Goal: Task Accomplishment & Management: Use online tool/utility

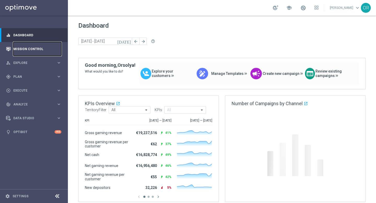
click at [28, 49] on link "Mission Control" at bounding box center [37, 49] width 48 height 14
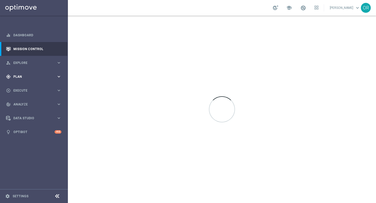
click at [25, 77] on span "Plan" at bounding box center [34, 76] width 43 height 3
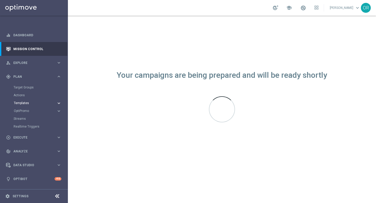
click at [26, 104] on span "Templates" at bounding box center [32, 103] width 37 height 3
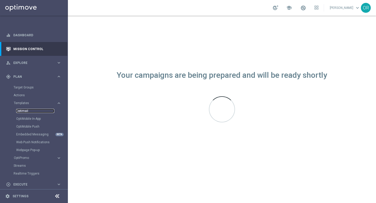
click at [25, 110] on link "Optimail" at bounding box center [35, 111] width 38 height 4
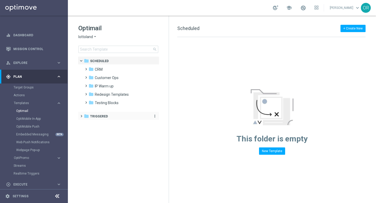
click at [97, 115] on span "Triggered" at bounding box center [99, 116] width 18 height 5
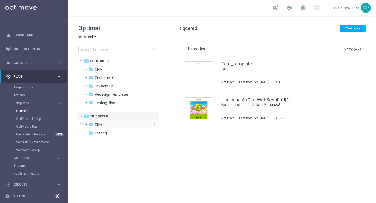
click at [103, 125] on div "folder CRM" at bounding box center [118, 125] width 60 height 6
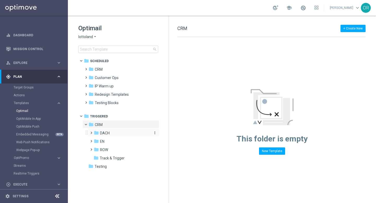
click at [105, 133] on span "DACH" at bounding box center [105, 133] width 10 height 5
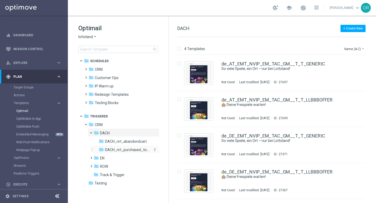
click at [124, 149] on span "DACH_nrt_purchased_tickets" at bounding box center [127, 149] width 45 height 5
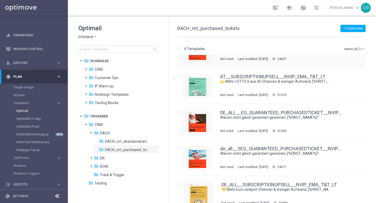
scroll to position [68, 0]
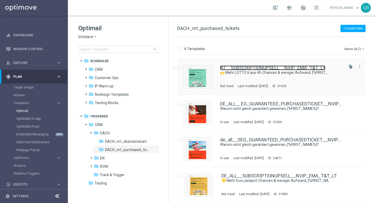
click at [250, 68] on link "AT__SUBSCRIPTIONUPSELL__NVIP_EMA_T&T_LT" at bounding box center [272, 68] width 105 height 5
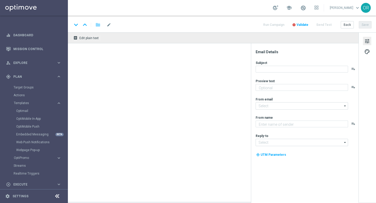
type textarea "Jetzt Abo aktivieren und keine Ziehung mehr verpassen"
type input "[EMAIL_ADDRESS][DOMAIN_NAME]"
type textarea "Lottoland"
type input "[EMAIL_ADDRESS][DOMAIN_NAME]"
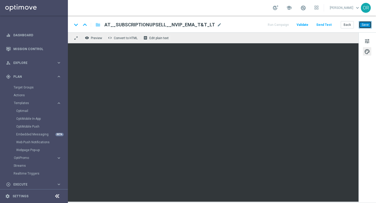
click at [366, 26] on button "Save" at bounding box center [365, 24] width 13 height 7
click at [366, 42] on span "tune" at bounding box center [367, 41] width 6 height 7
click at [366, 25] on button "Save" at bounding box center [365, 24] width 13 height 7
click at [365, 26] on button "Save" at bounding box center [365, 24] width 13 height 7
click at [99, 26] on icon "folder" at bounding box center [97, 25] width 5 height 6
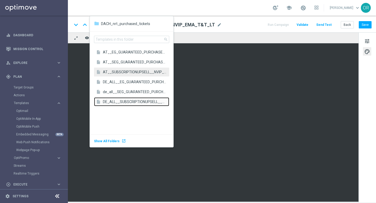
click at [124, 101] on span "DE_ALL__SUBSCRIPTIONUPSELL__NVIP_EMA_T&T_LT" at bounding box center [135, 101] width 64 height 5
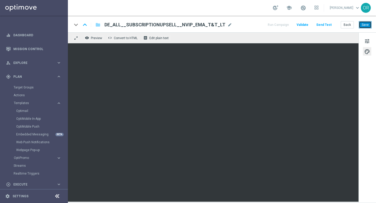
click at [363, 28] on button "Save" at bounding box center [365, 24] width 13 height 7
click at [363, 92] on div "tune palette" at bounding box center [366, 117] width 17 height 170
click at [96, 38] on span "Preview" at bounding box center [96, 38] width 11 height 4
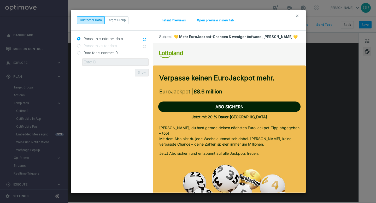
click at [297, 16] on icon "clear" at bounding box center [297, 16] width 4 height 4
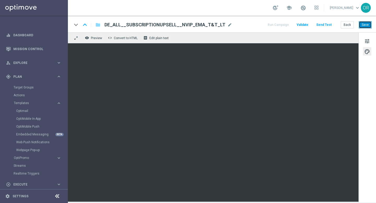
click at [367, 25] on button "Save" at bounding box center [365, 24] width 13 height 7
click at [367, 23] on button "Save" at bounding box center [365, 24] width 13 height 7
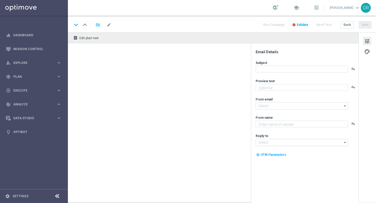
type textarea "Jetzt Abo aktivieren und keine Ziehung mehr verpassen"
type input "[EMAIL_ADDRESS][DOMAIN_NAME]"
type textarea "Lottoland"
type input "[EMAIL_ADDRESS][DOMAIN_NAME]"
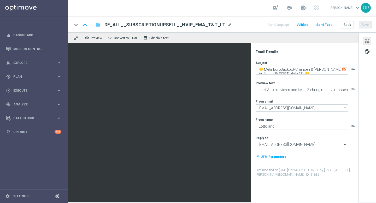
click at [98, 26] on icon "folder" at bounding box center [97, 25] width 5 height 6
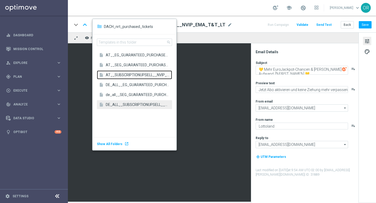
click at [128, 75] on span "AT__SUBSCRIPTIONUPSELL__NVIP_EMA_T&T_LT" at bounding box center [138, 74] width 64 height 5
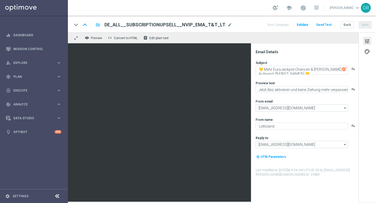
type textarea "🙌 Mehr LOTTO 6 aus 45-Chancen & [PERSON_NAME] Aufwand, [%FIRST_NAME%] 🙌"
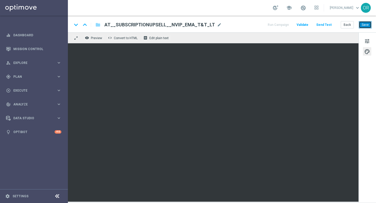
click at [367, 26] on button "Save" at bounding box center [365, 24] width 13 height 7
